Goal: Transaction & Acquisition: Purchase product/service

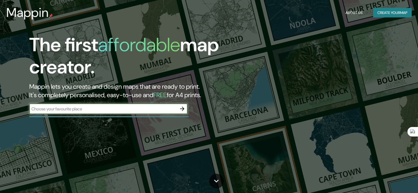
click at [119, 107] on input "text" at bounding box center [103, 109] width 148 height 6
type input "[GEOGRAPHIC_DATA]"
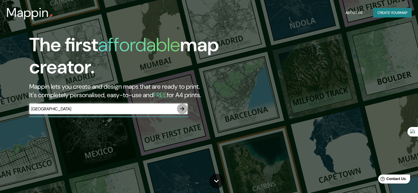
click at [184, 109] on icon "button" at bounding box center [182, 108] width 4 height 4
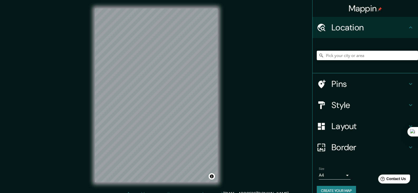
click at [342, 53] on input "Pick your city or area" at bounding box center [366, 55] width 101 height 9
click at [360, 57] on input "[GEOGRAPHIC_DATA]" at bounding box center [366, 55] width 101 height 9
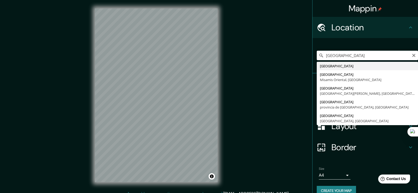
type input "[GEOGRAPHIC_DATA]"
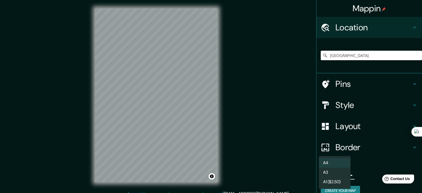
click at [333, 175] on body "Mappin Location [GEOGRAPHIC_DATA] Pins Style Layout Border Choose a border. Hin…" at bounding box center [211, 96] width 422 height 193
click at [356, 171] on div at bounding box center [211, 96] width 422 height 193
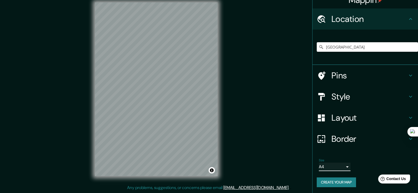
scroll to position [9, 0]
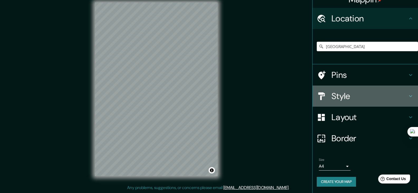
click at [357, 98] on h4 "Style" at bounding box center [369, 96] width 76 height 11
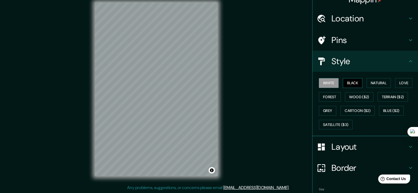
click at [350, 82] on button "Black" at bounding box center [353, 83] width 20 height 10
click at [367, 82] on button "Natural" at bounding box center [378, 83] width 24 height 10
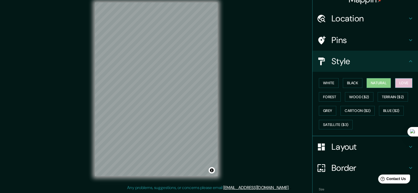
click at [400, 83] on button "Love" at bounding box center [403, 83] width 17 height 10
click at [330, 96] on button "Forest" at bounding box center [330, 97] width 22 height 10
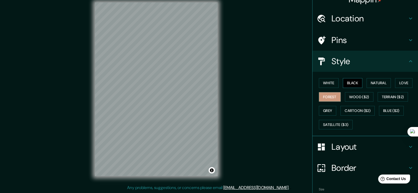
click at [350, 82] on button "Black" at bounding box center [353, 83] width 20 height 10
click at [335, 82] on div "White Black Natural Love Forest Wood ($2) Terrain ($2) Grey Cartoon ($2) Blue (…" at bounding box center [366, 103] width 101 height 55
click at [325, 82] on button "White" at bounding box center [329, 83] width 20 height 10
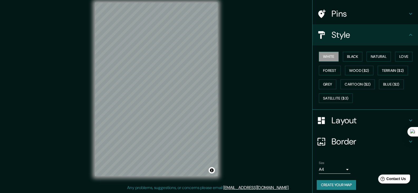
scroll to position [38, 0]
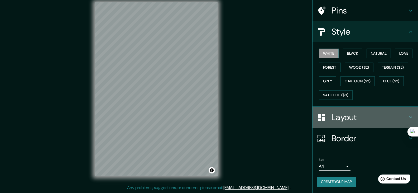
click at [354, 116] on h4 "Layout" at bounding box center [369, 117] width 76 height 11
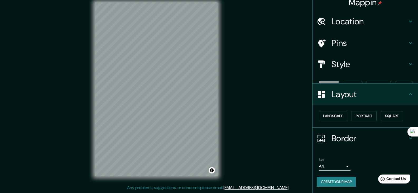
scroll to position [0, 0]
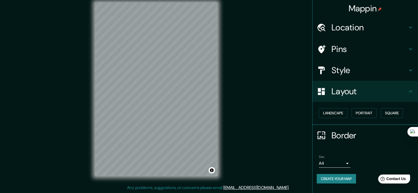
click at [359, 97] on div "Layout" at bounding box center [364, 91] width 105 height 21
click at [341, 180] on button "Create your map" at bounding box center [335, 179] width 39 height 10
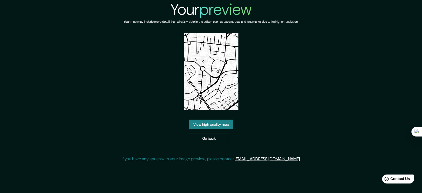
click at [239, 131] on div "Your preview Your map may include more detail than what's visible in the editor…" at bounding box center [210, 83] width 179 height 166
click at [226, 125] on link "View high quality map" at bounding box center [211, 124] width 44 height 10
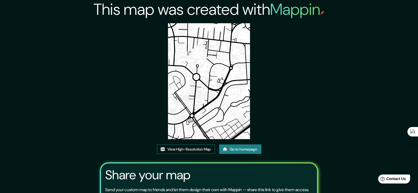
click at [201, 152] on link "View High-Resolution Map" at bounding box center [186, 149] width 58 height 10
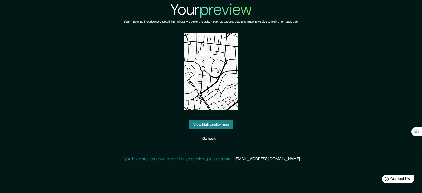
click at [218, 137] on link "Go back" at bounding box center [209, 138] width 40 height 10
